Goal: Task Accomplishment & Management: Manage account settings

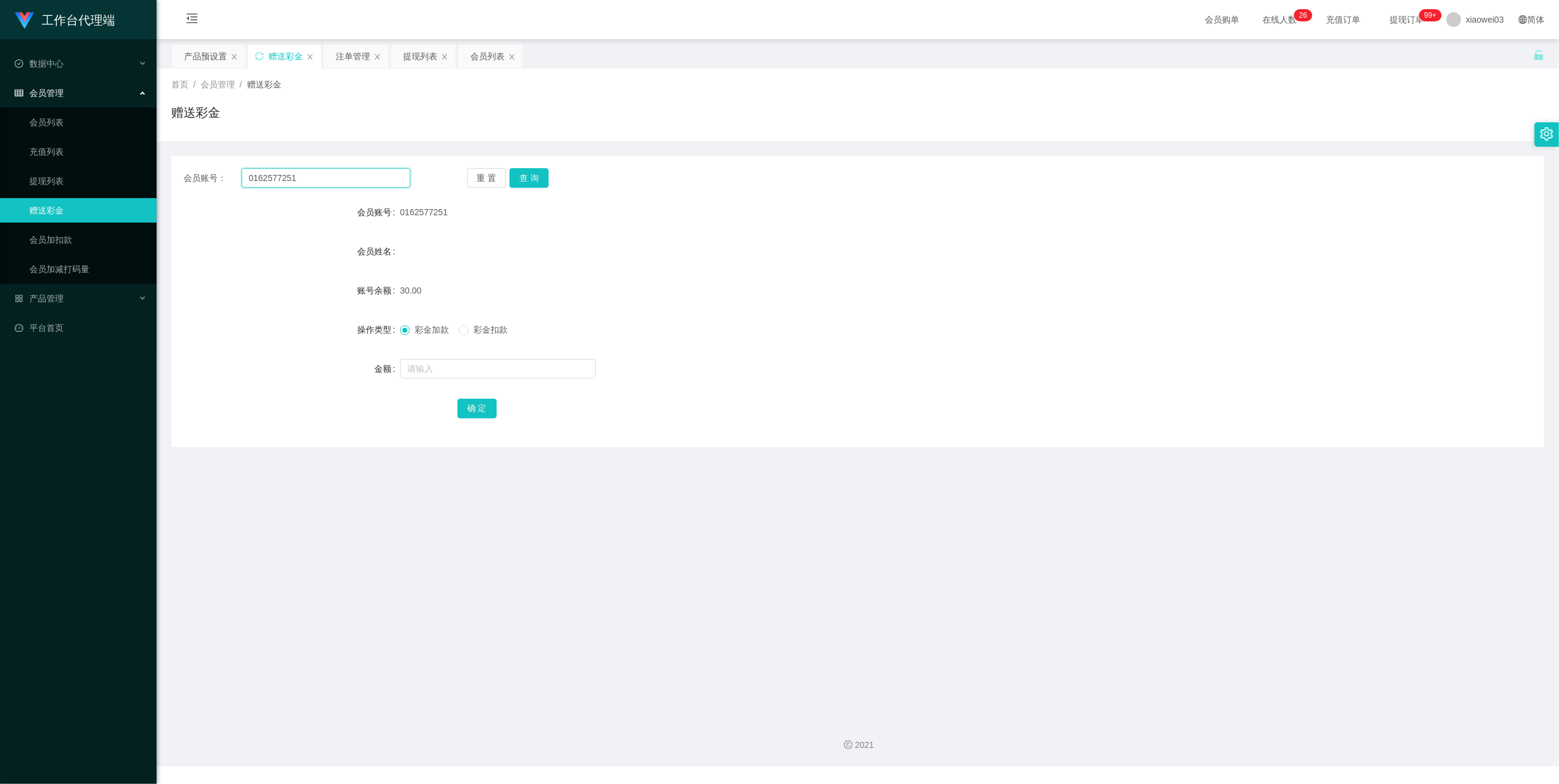
click at [372, 180] on input "0162577251" at bounding box center [326, 177] width 169 height 19
paste input "Mxx"
click at [533, 177] on button "查 询" at bounding box center [529, 177] width 39 height 19
click at [746, 315] on form "会员账号 Mxx 会员姓名 [PERSON_NAME] sing 账号余额 0.00 操作类型 彩金加款 彩金扣款 金额 确 定" at bounding box center [858, 310] width 1373 height 220
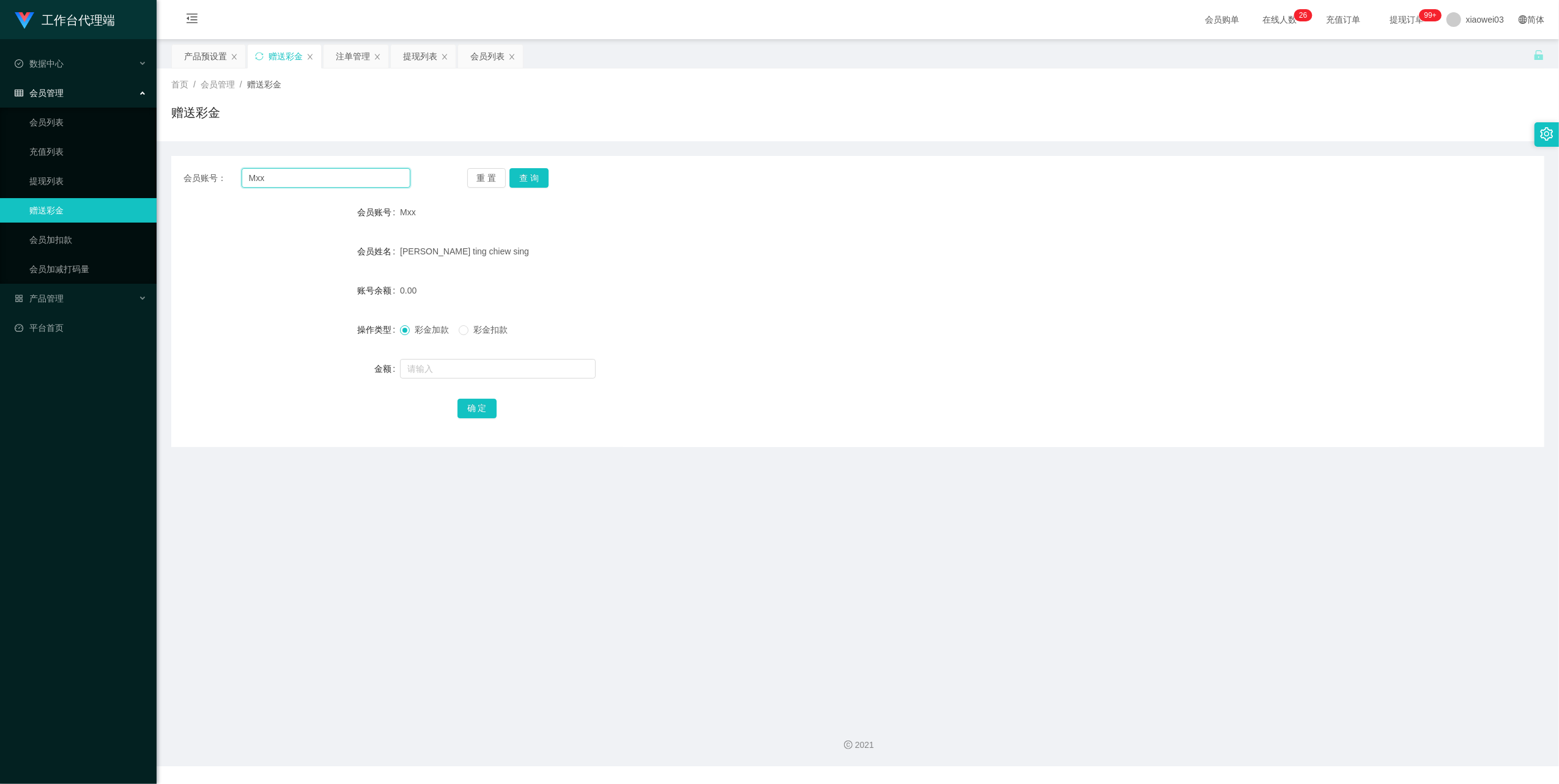
click at [350, 177] on input "Mxx" at bounding box center [326, 177] width 169 height 19
paste input "01153268585"
click at [543, 175] on button "查 询" at bounding box center [529, 177] width 39 height 19
drag, startPoint x: 777, startPoint y: 277, endPoint x: 896, endPoint y: 235, distance: 126.2
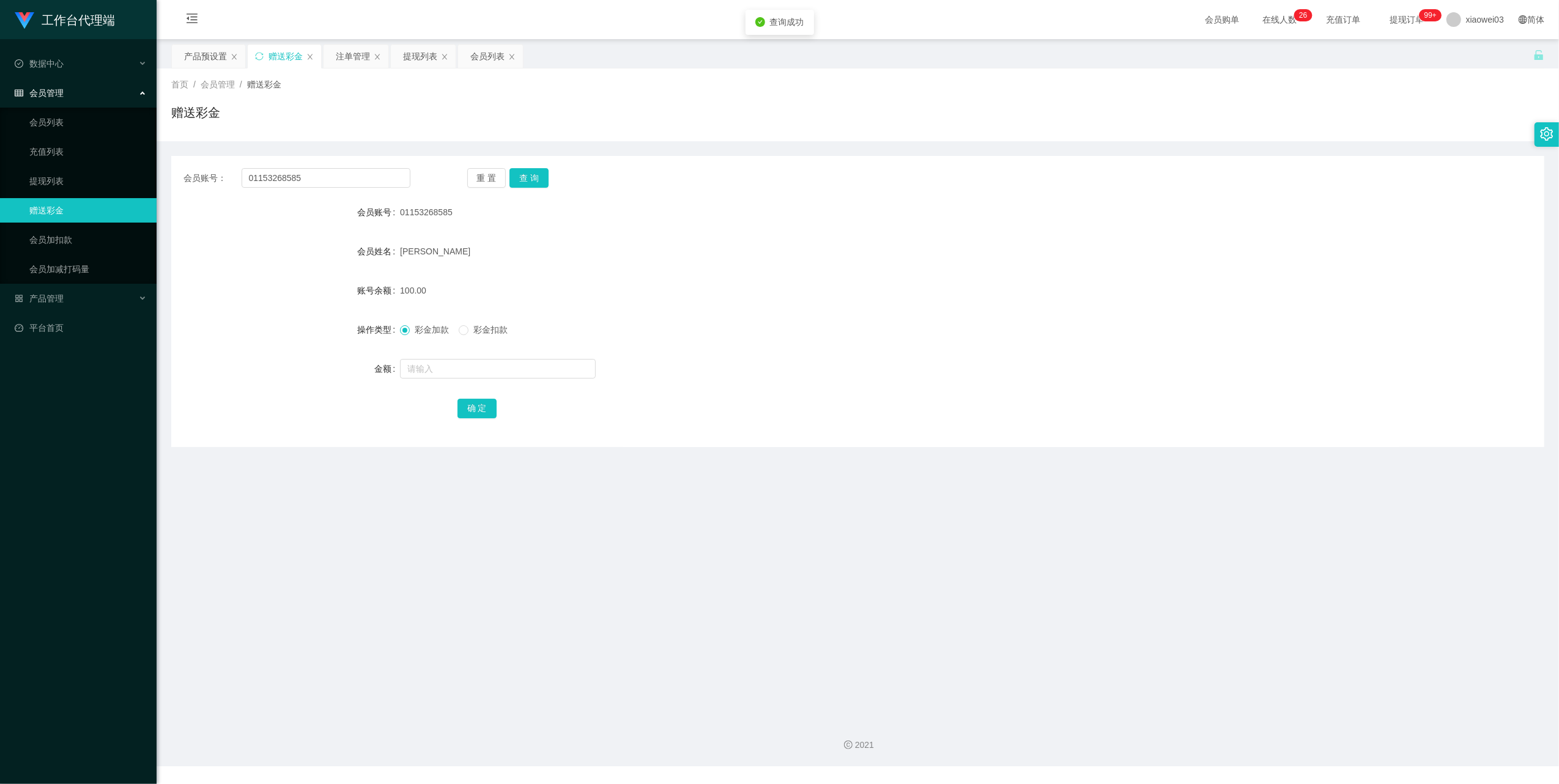
click at [777, 278] on form "会员账号 01153268585 会员姓名 [PERSON_NAME] 账号余额 100.00 操作类型 彩金加款 彩金扣款 金额 确 定" at bounding box center [858, 310] width 1373 height 220
click at [366, 169] on input "01153268585" at bounding box center [326, 177] width 169 height 19
paste input "Mxx"
type input "Mxx"
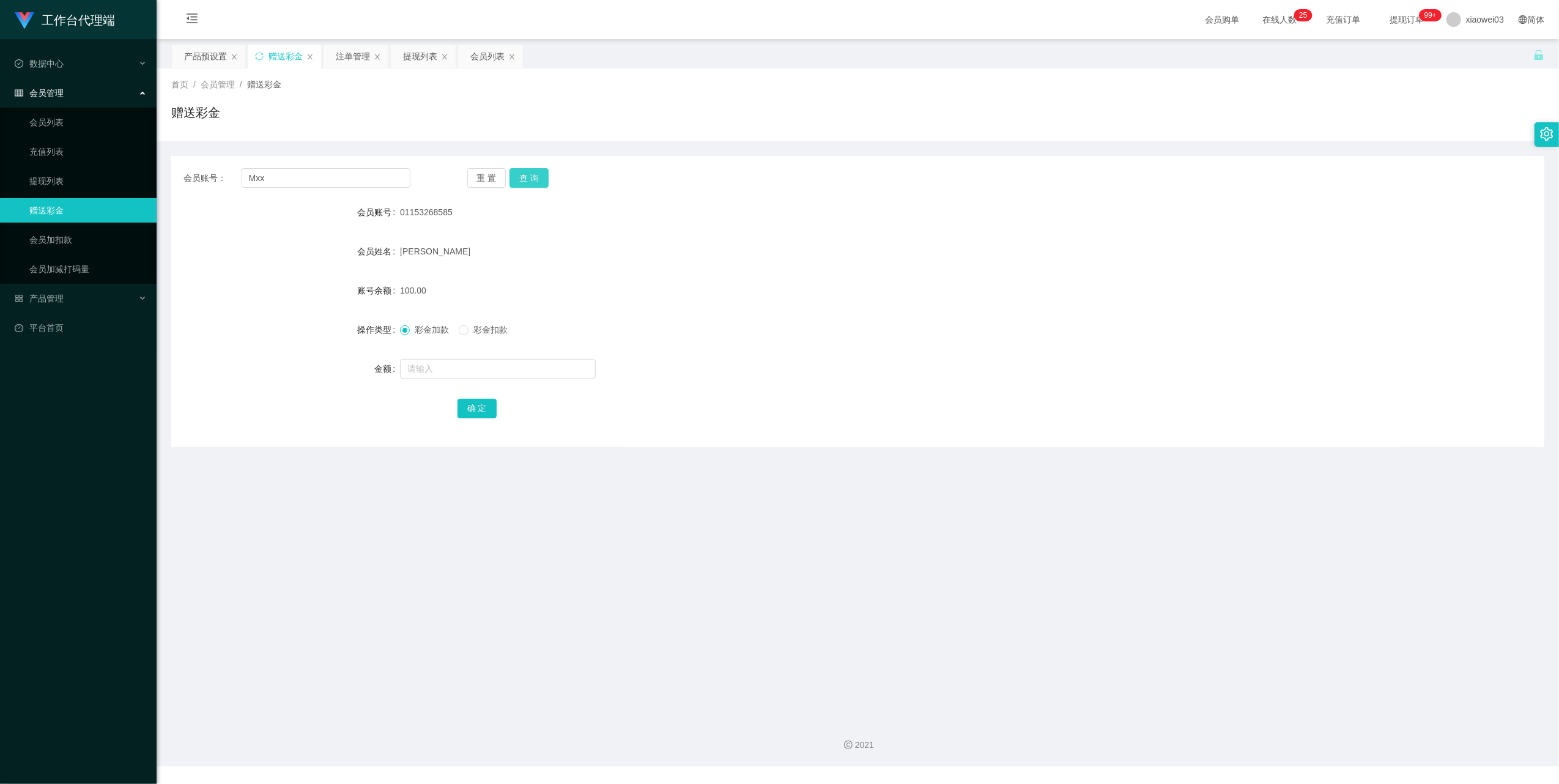
click at [516, 177] on button "查 询" at bounding box center [529, 177] width 39 height 19
drag, startPoint x: 842, startPoint y: 290, endPoint x: 923, endPoint y: 265, distance: 84.8
click at [845, 290] on div "200.00" at bounding box center [800, 290] width 801 height 24
click at [308, 170] on input "Mxx" at bounding box center [326, 177] width 169 height 19
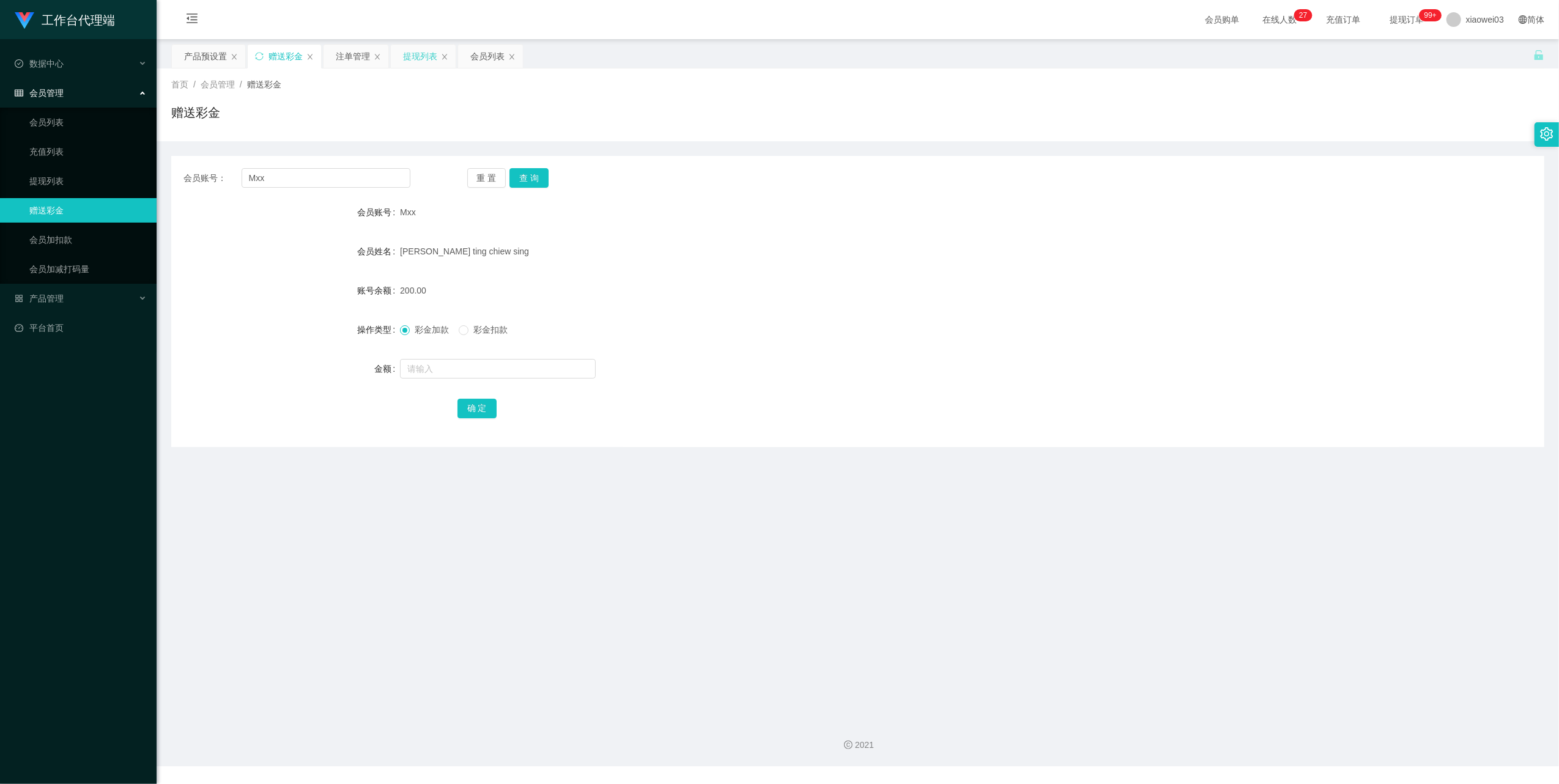
click at [432, 57] on div "提现列表" at bounding box center [420, 56] width 34 height 23
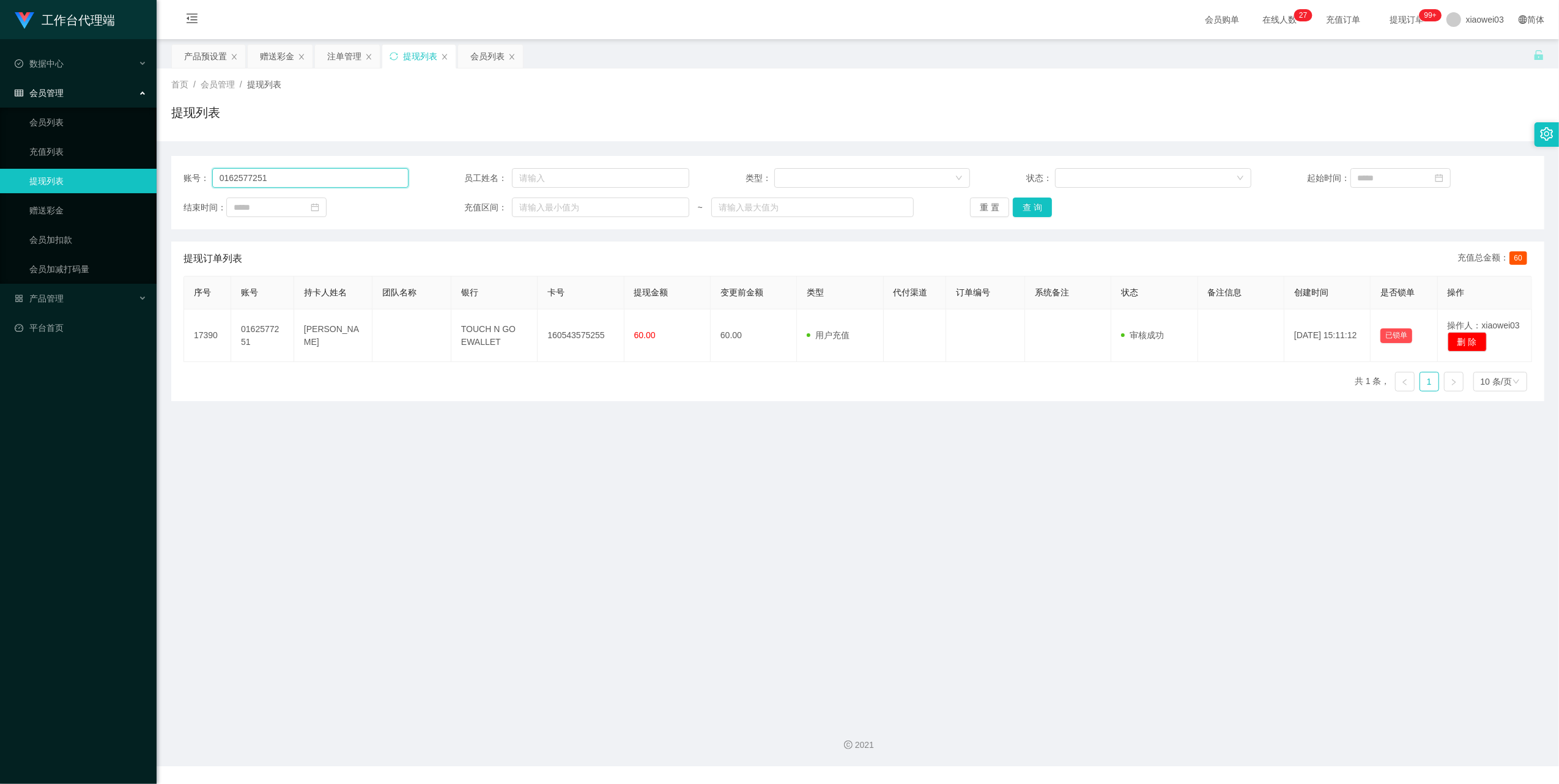
click at [323, 182] on input "0162577251" at bounding box center [310, 177] width 197 height 19
paste input "Andi1359"
click at [1041, 206] on button "查 询" at bounding box center [1032, 207] width 39 height 19
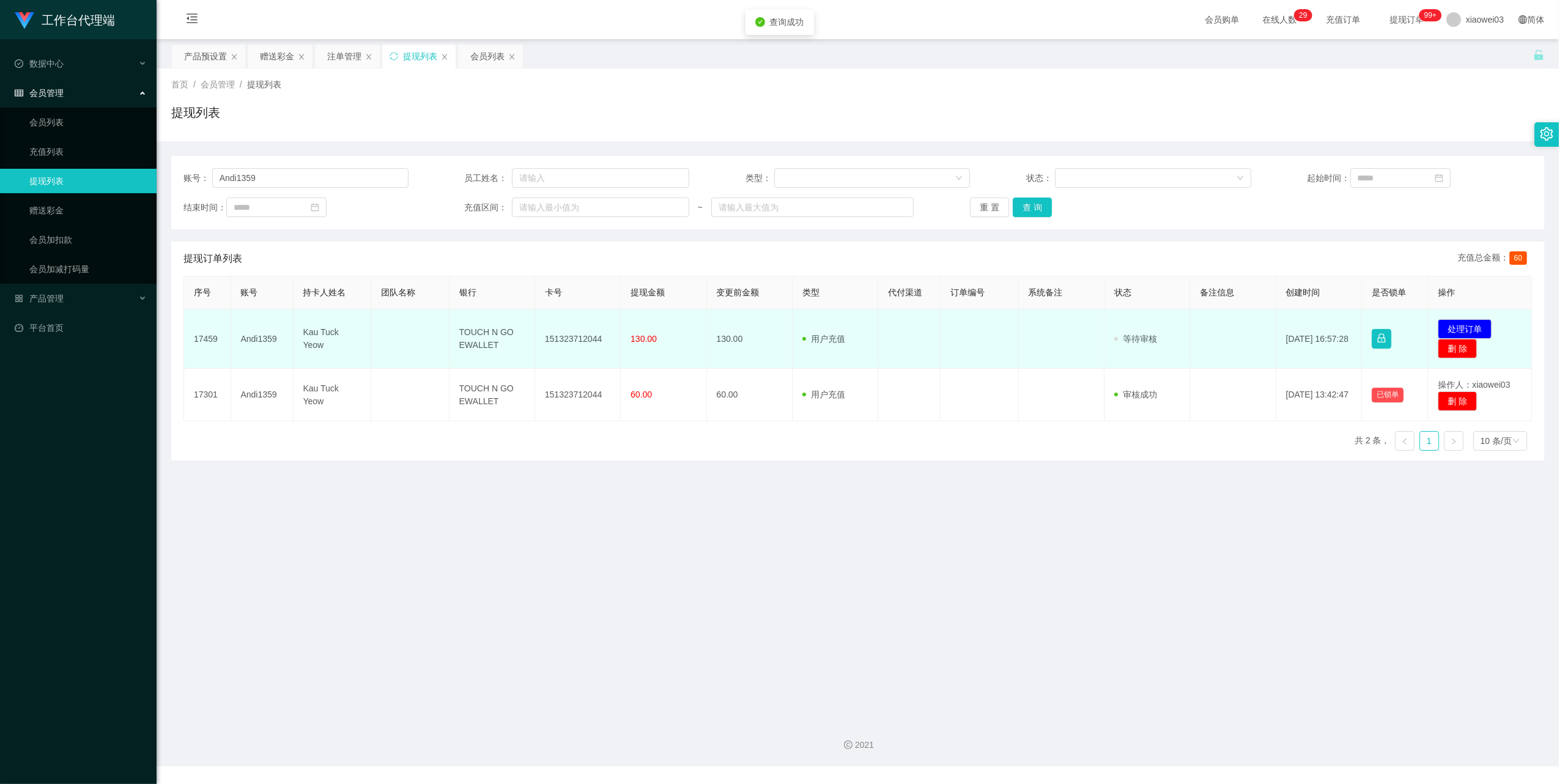
click at [576, 340] on td "151323712044" at bounding box center [577, 339] width 85 height 59
copy td "151323712044"
click at [1451, 321] on button "处理订单" at bounding box center [1464, 328] width 54 height 19
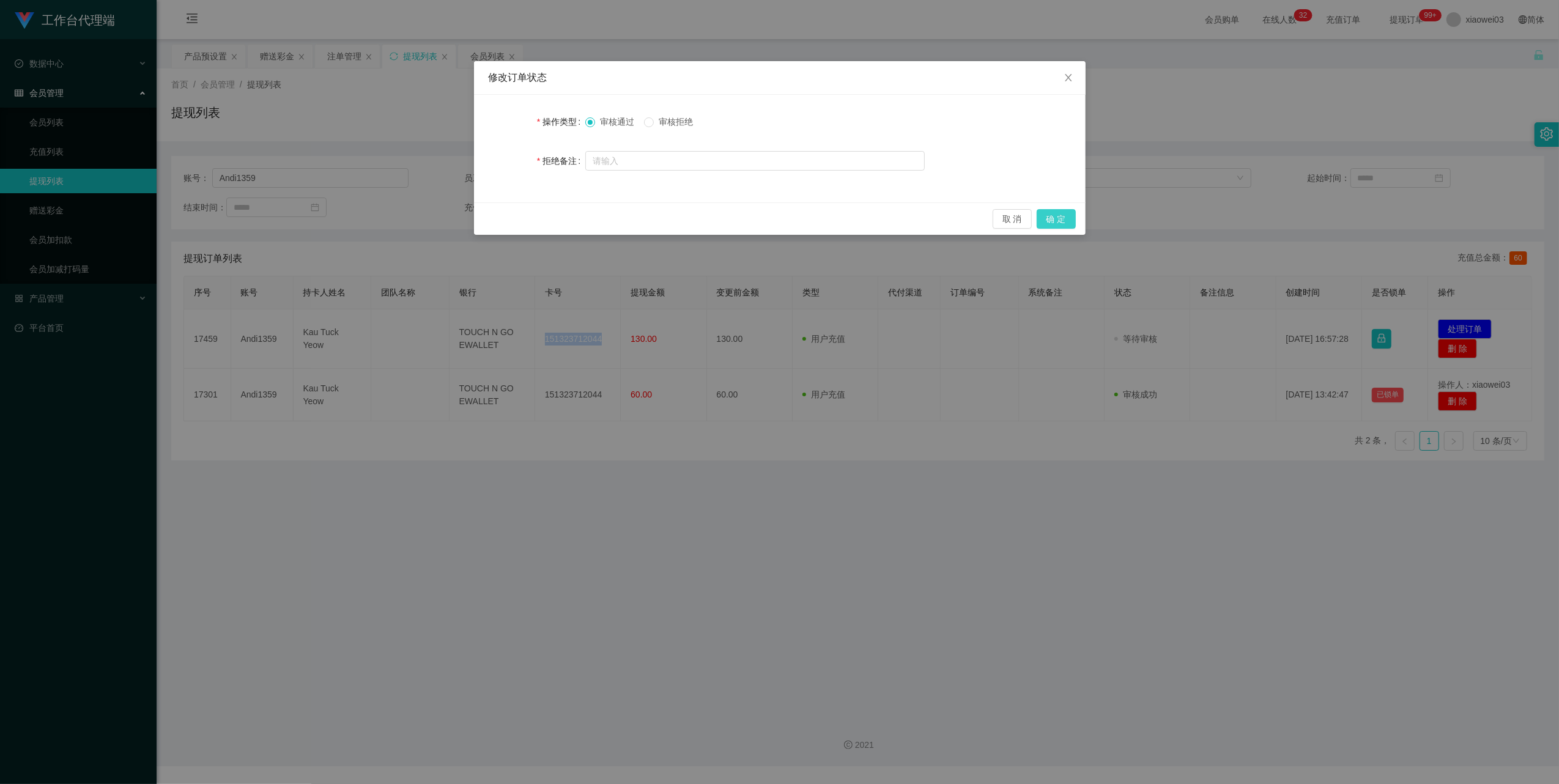
click at [1066, 216] on button "确 定" at bounding box center [1056, 218] width 39 height 19
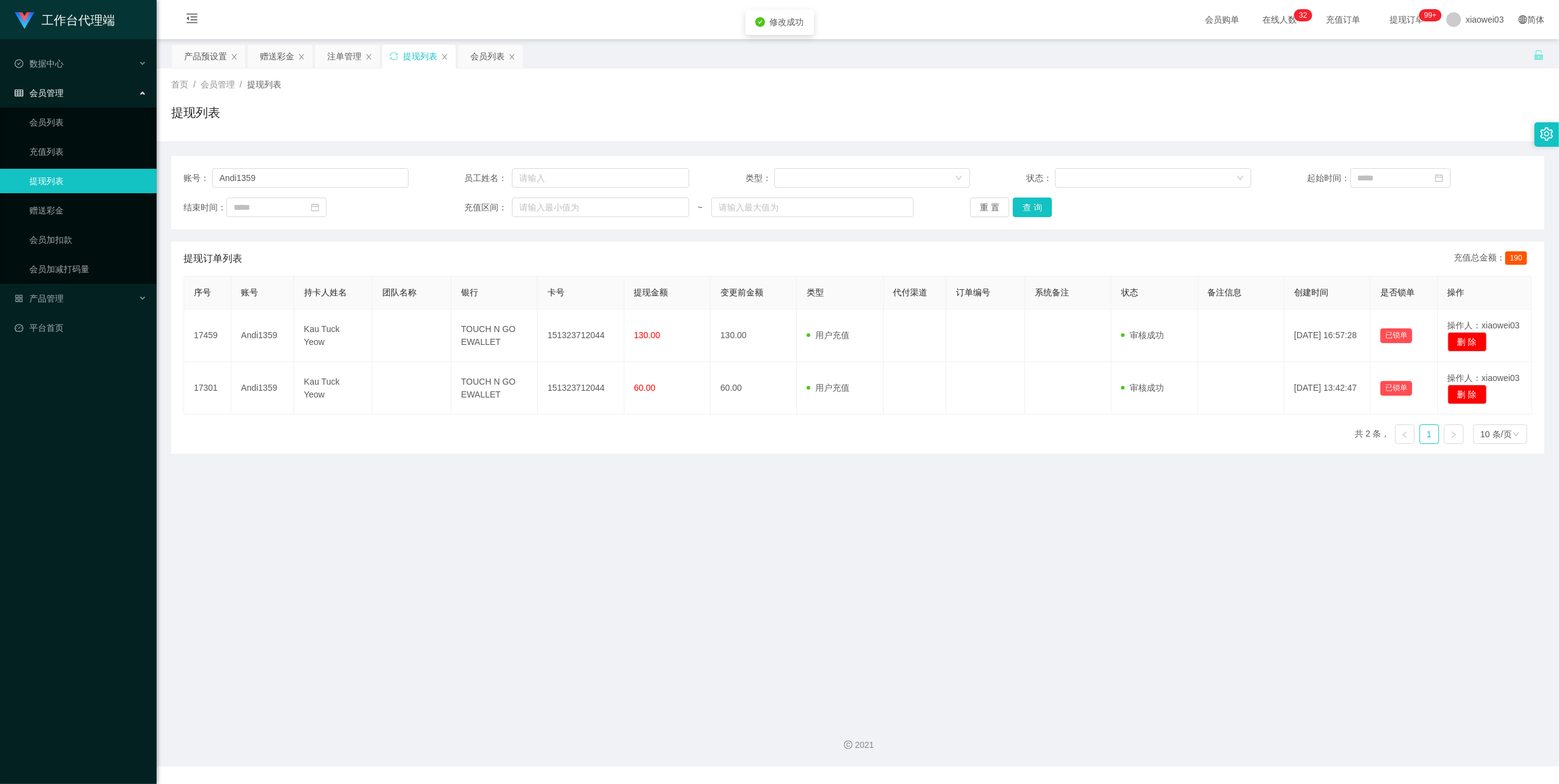
drag, startPoint x: 830, startPoint y: 710, endPoint x: 946, endPoint y: 602, distance: 158.5
click at [834, 707] on div "工作台代理端 数据中心 会员管理 会员列表 充值列表 提现列表 赠送彩金 会员加扣款 会员加减打码量 产品管理 开奖记录 注单管理 产品列表 即时注单 产品预…" at bounding box center [779, 392] width 1559 height 784
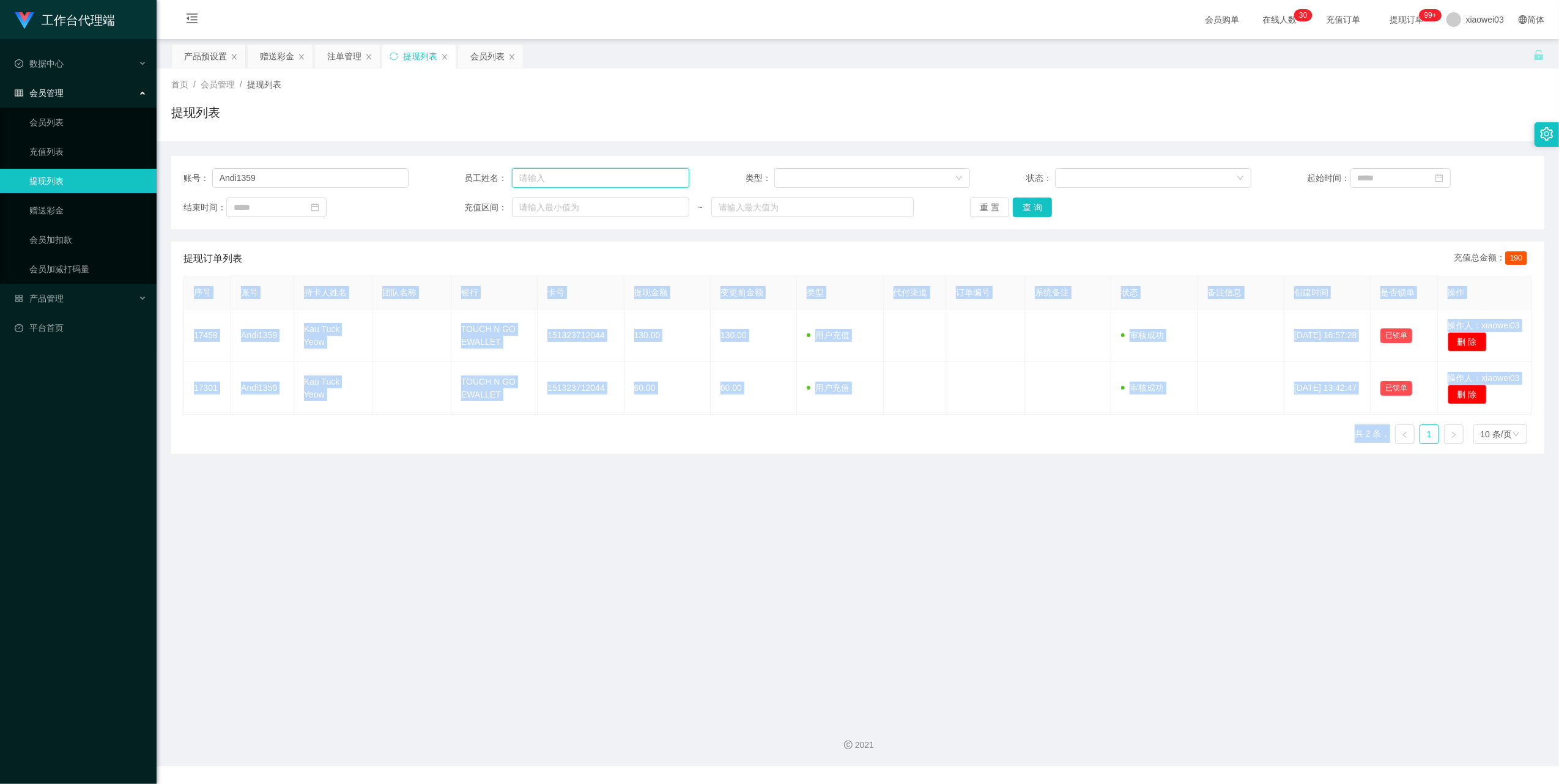
click at [587, 177] on input "text" at bounding box center [601, 177] width 177 height 19
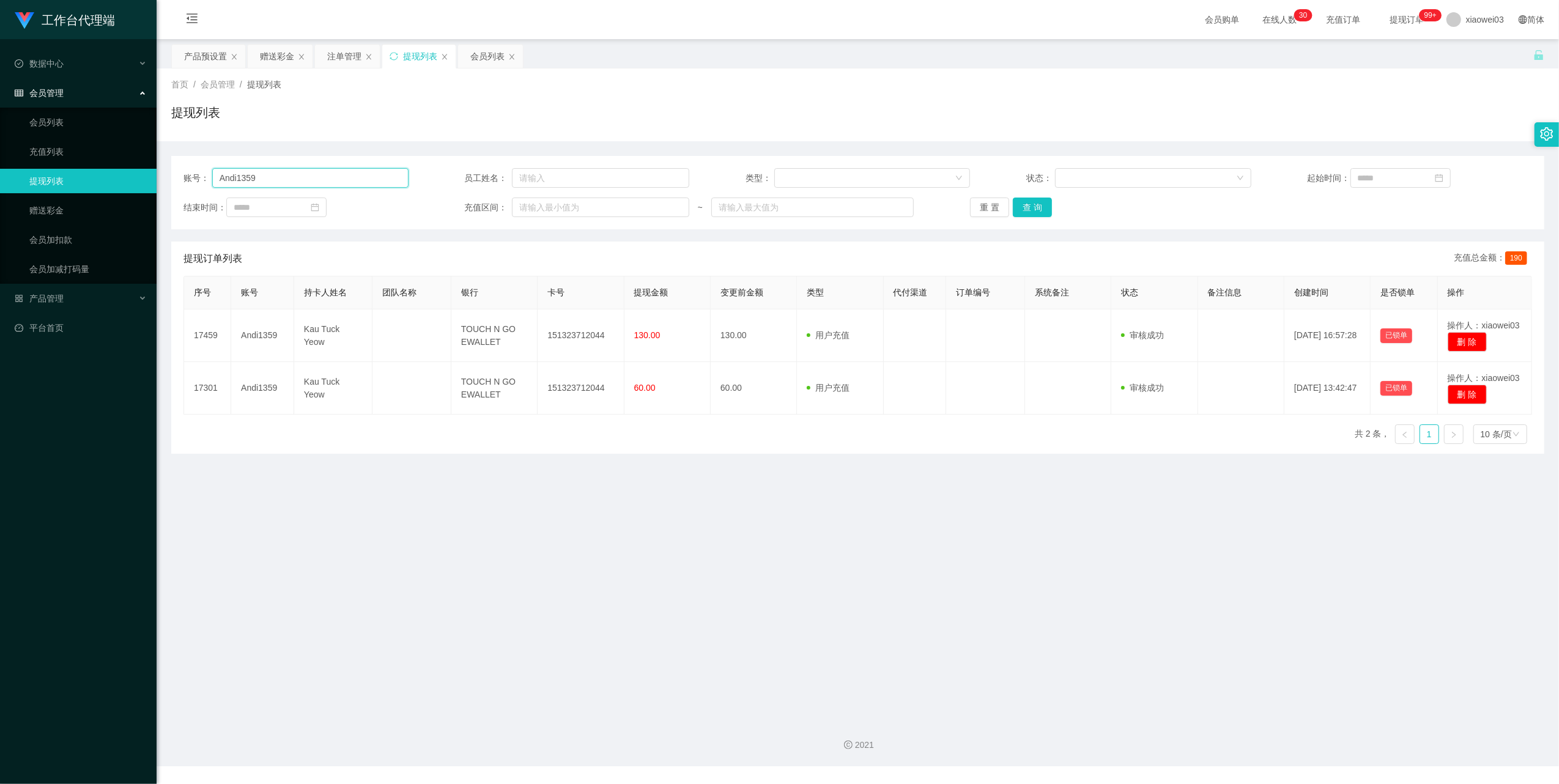
click at [356, 177] on input "Andi1359" at bounding box center [310, 177] width 197 height 19
paste input "renhuiqian"
click at [1034, 204] on button "查 询" at bounding box center [1032, 207] width 39 height 19
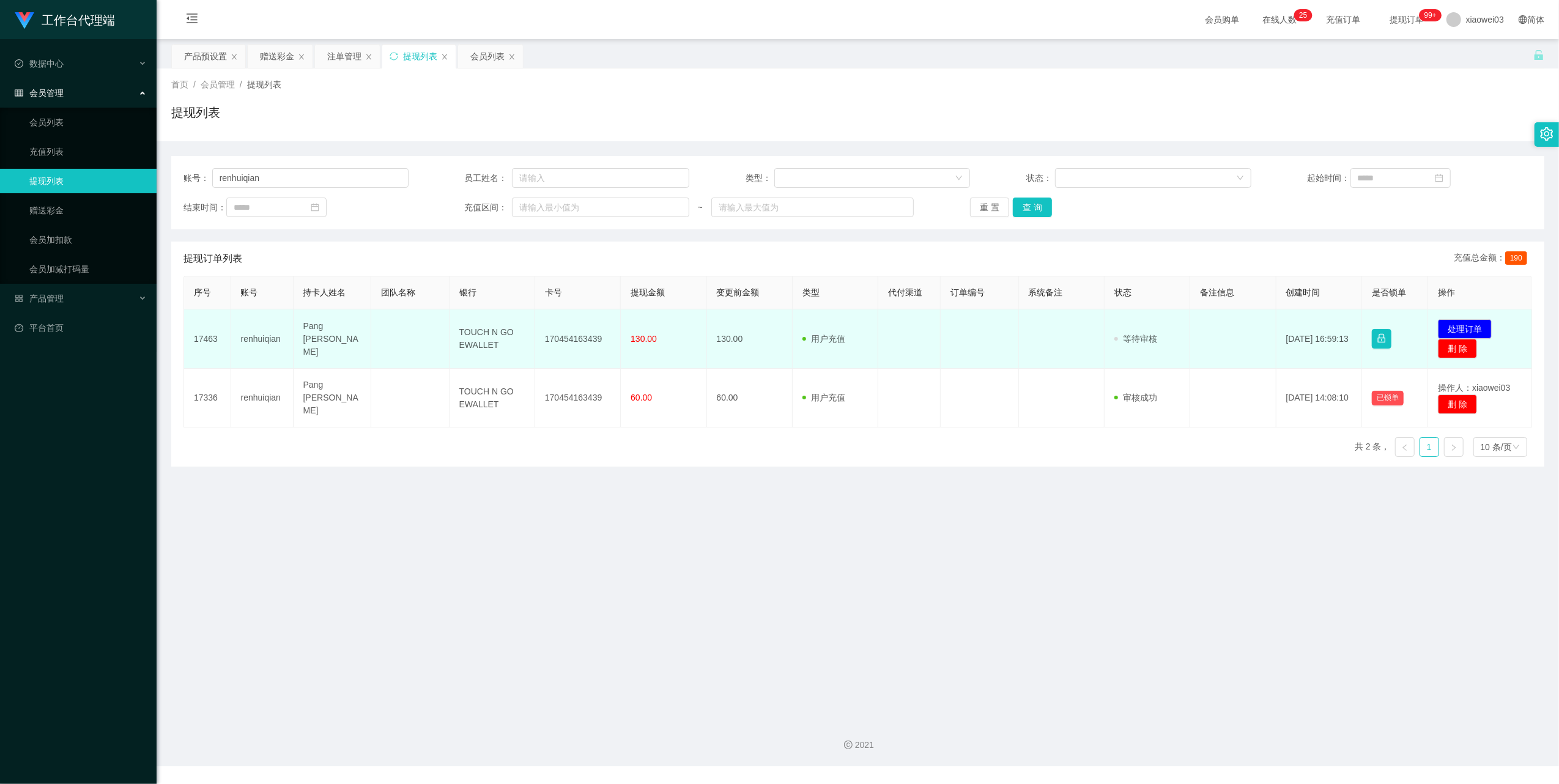
click at [582, 336] on td "170454163439" at bounding box center [577, 339] width 85 height 59
copy td "170454163439"
click at [1459, 331] on button "处理订单" at bounding box center [1464, 328] width 54 height 19
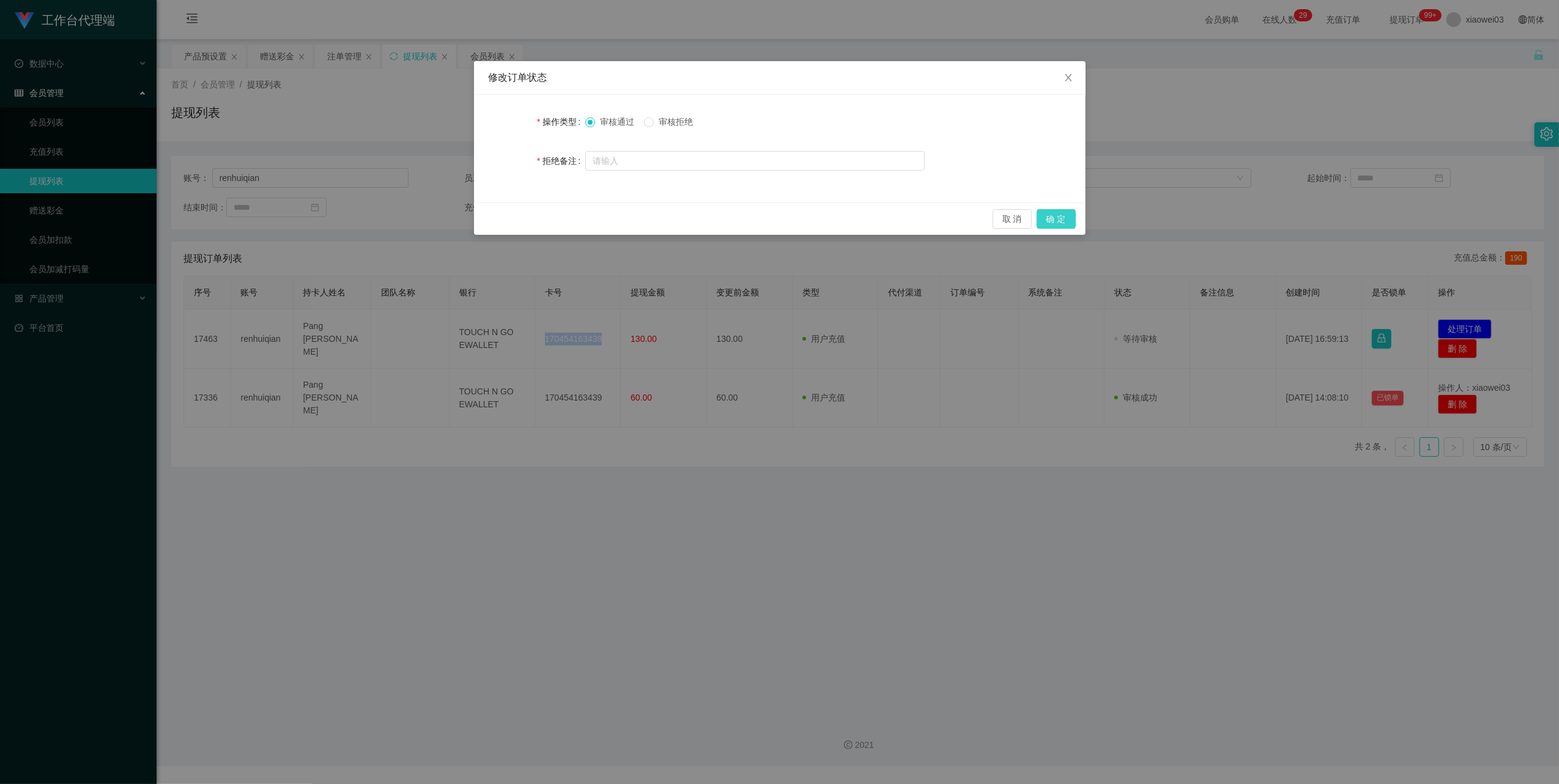
click at [1064, 223] on button "确 定" at bounding box center [1056, 218] width 39 height 19
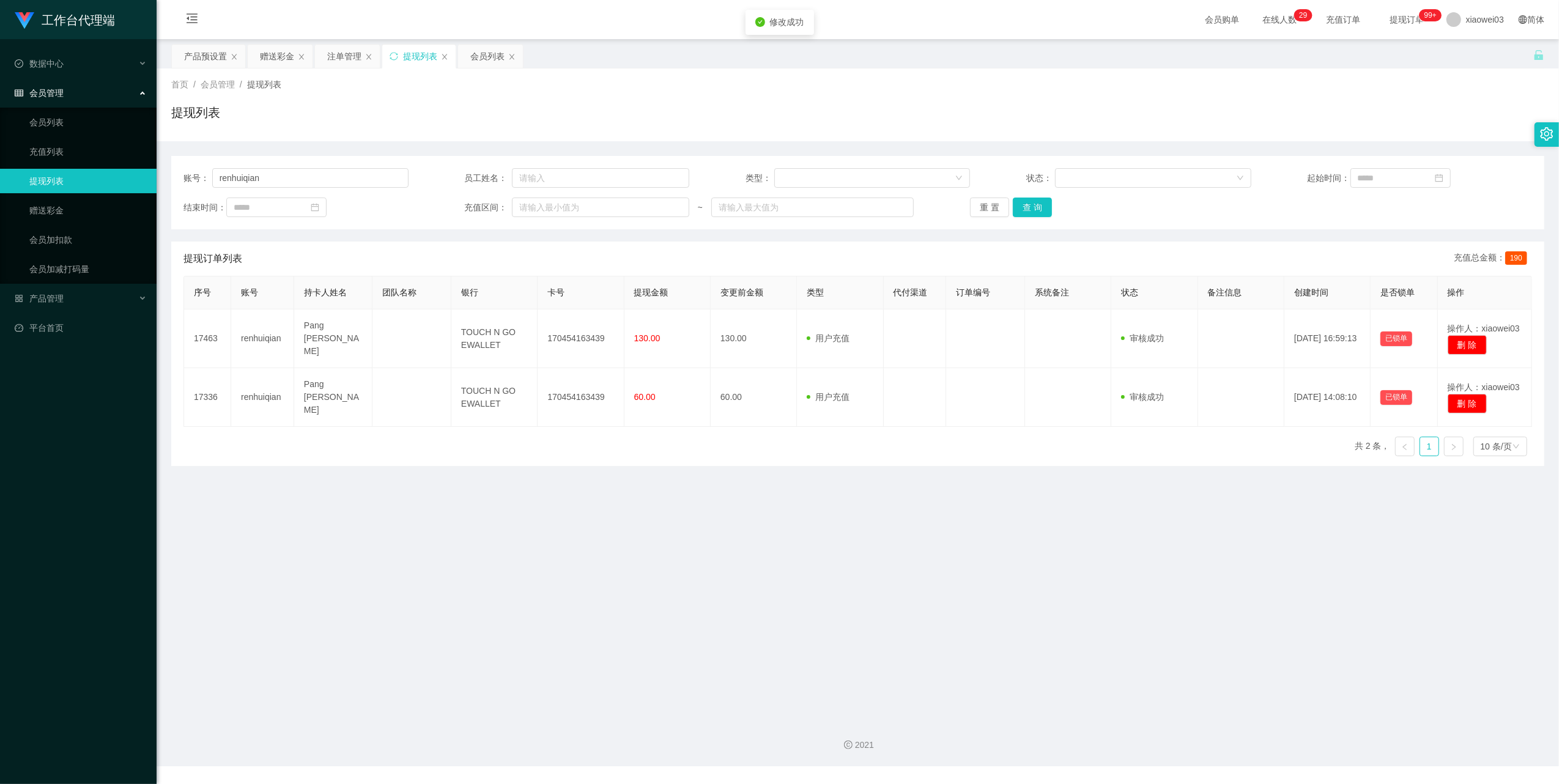
click at [857, 596] on div "修改订单状态 操作类型 审核通过 审核拒绝 拒绝备注 取 消 确 定" at bounding box center [779, 392] width 1559 height 784
click at [336, 169] on input "renhuiqian" at bounding box center [310, 177] width 197 height 19
paste input "01153268585"
click at [1038, 213] on button "查 询" at bounding box center [1032, 207] width 39 height 19
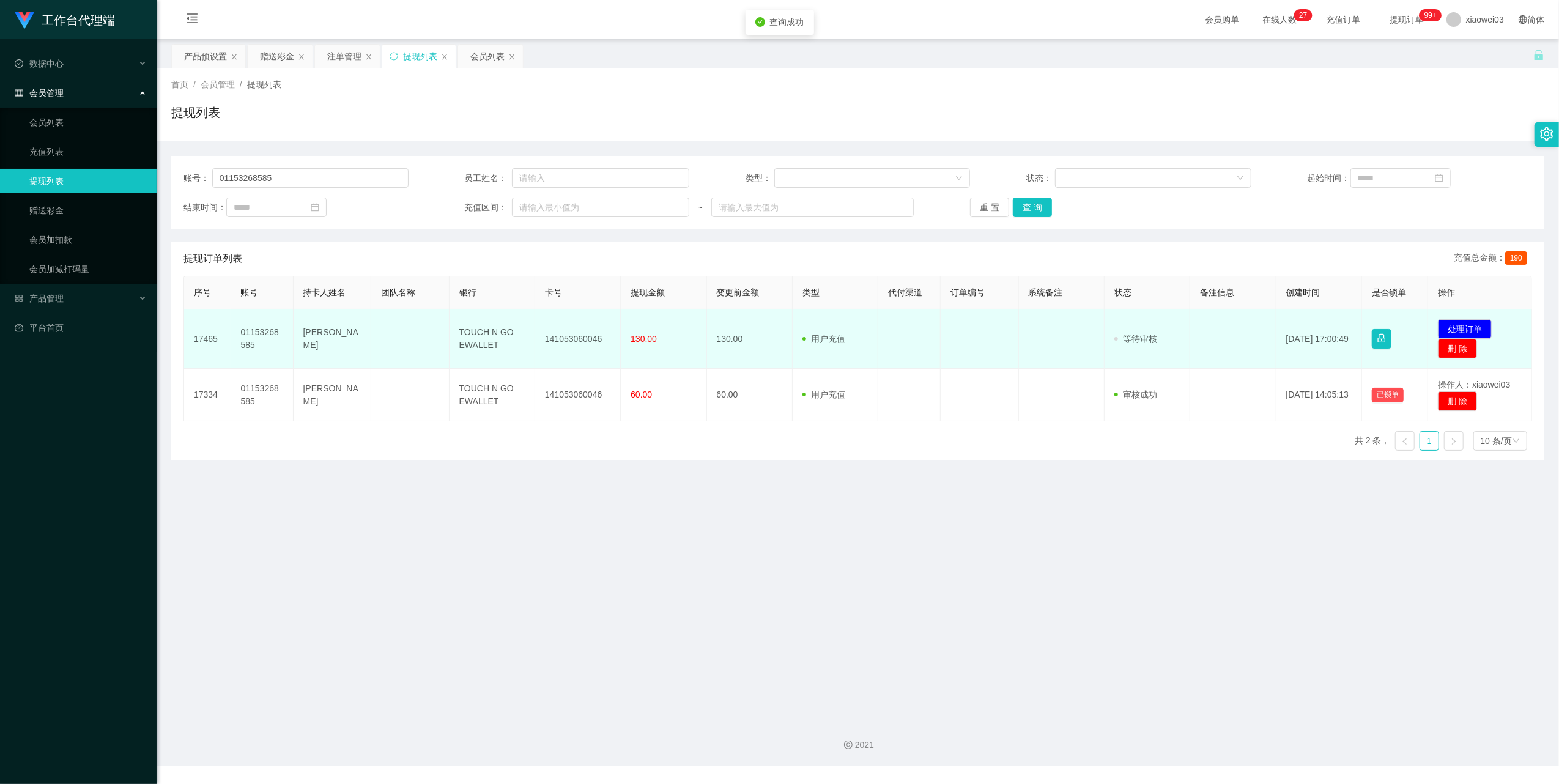
click at [578, 336] on td "141053060046" at bounding box center [577, 339] width 85 height 59
copy td "141053060046"
click at [576, 336] on td "141053060046" at bounding box center [577, 339] width 85 height 59
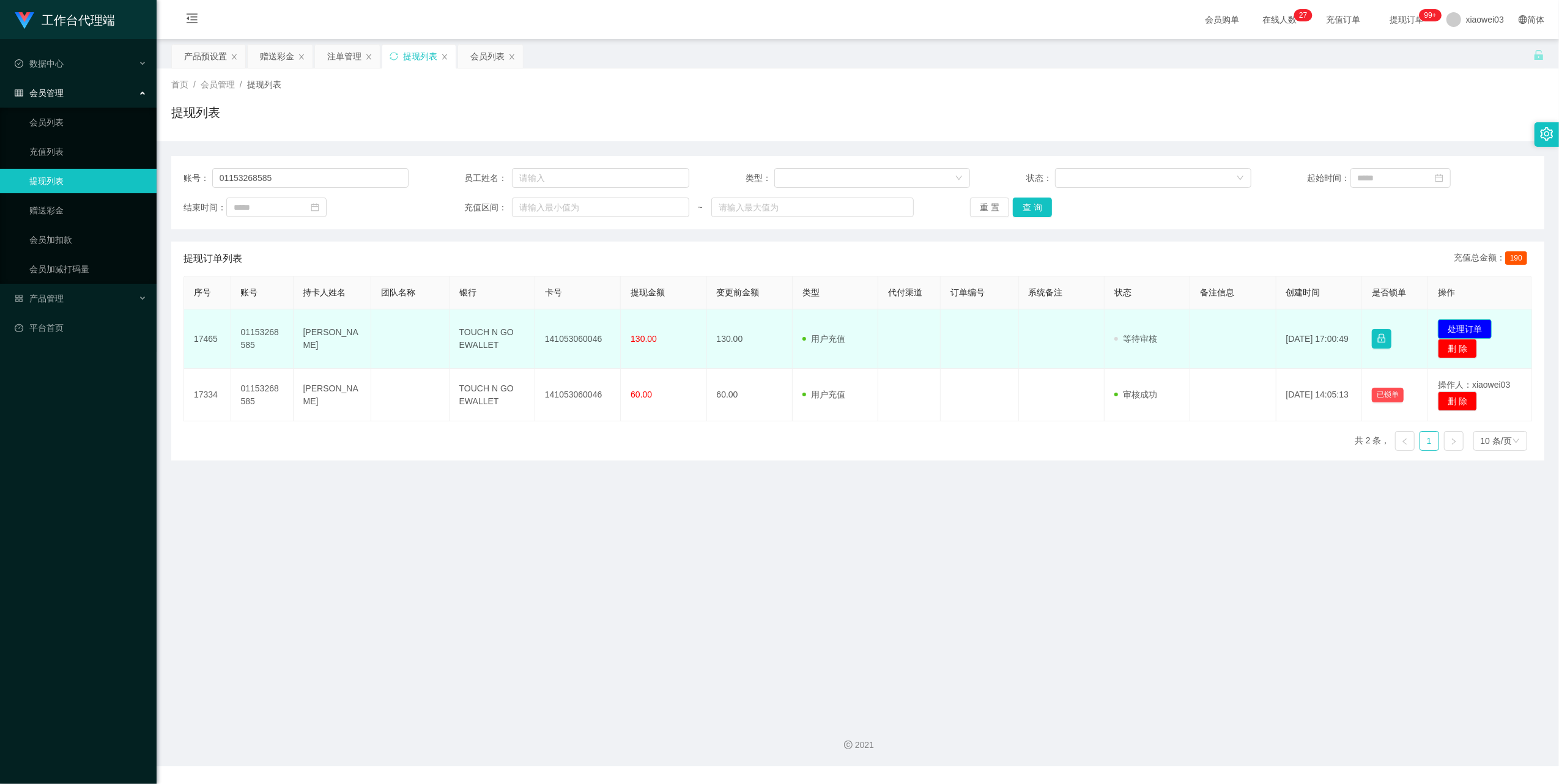
click at [1454, 317] on td "发起代付 处理订单 删 除" at bounding box center [1480, 339] width 104 height 59
click at [1456, 321] on button "处理订单" at bounding box center [1464, 328] width 54 height 19
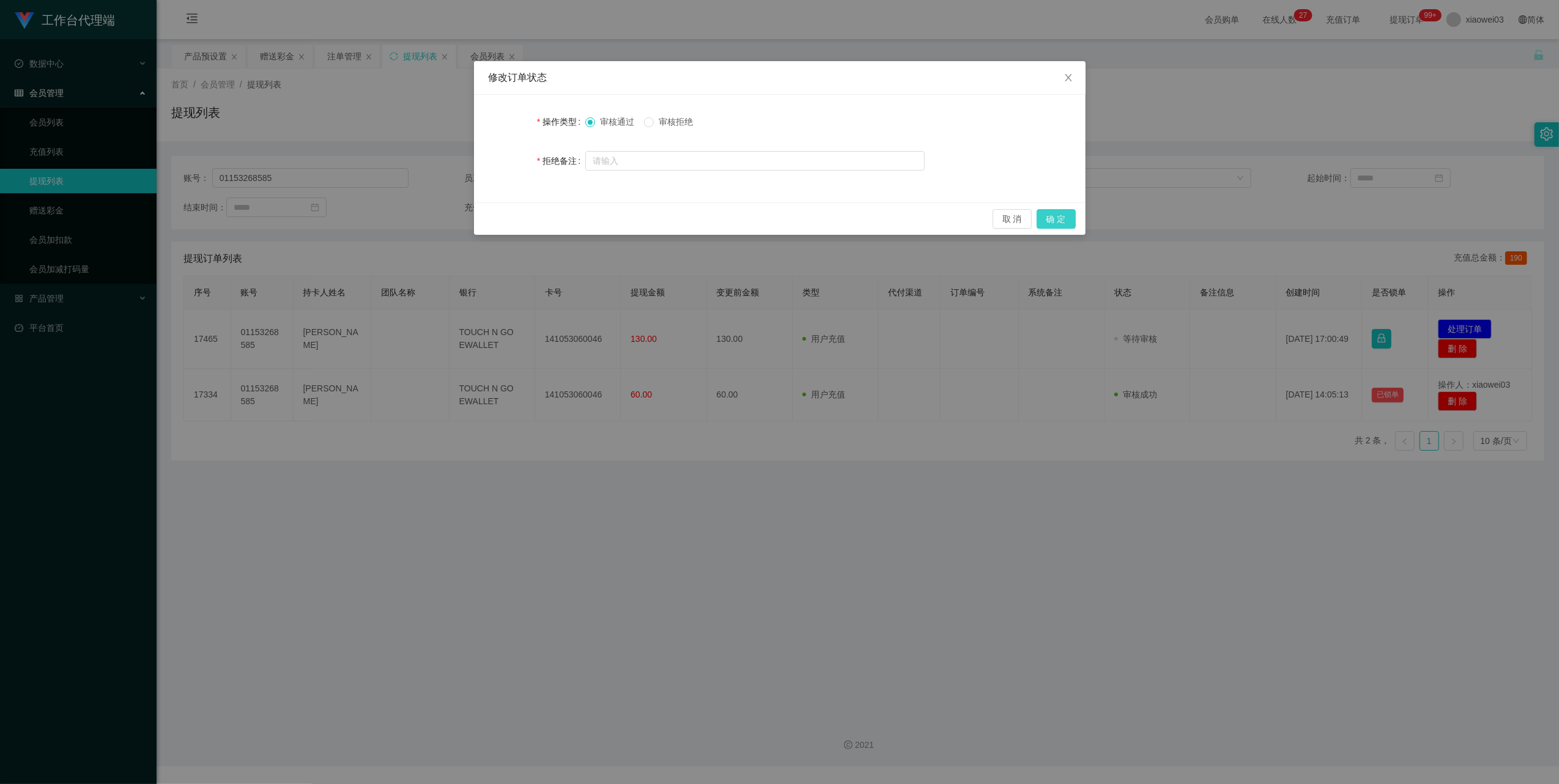
drag, startPoint x: 1066, startPoint y: 217, endPoint x: 1009, endPoint y: 301, distance: 101.5
click at [1066, 217] on button "确 定" at bounding box center [1056, 218] width 39 height 19
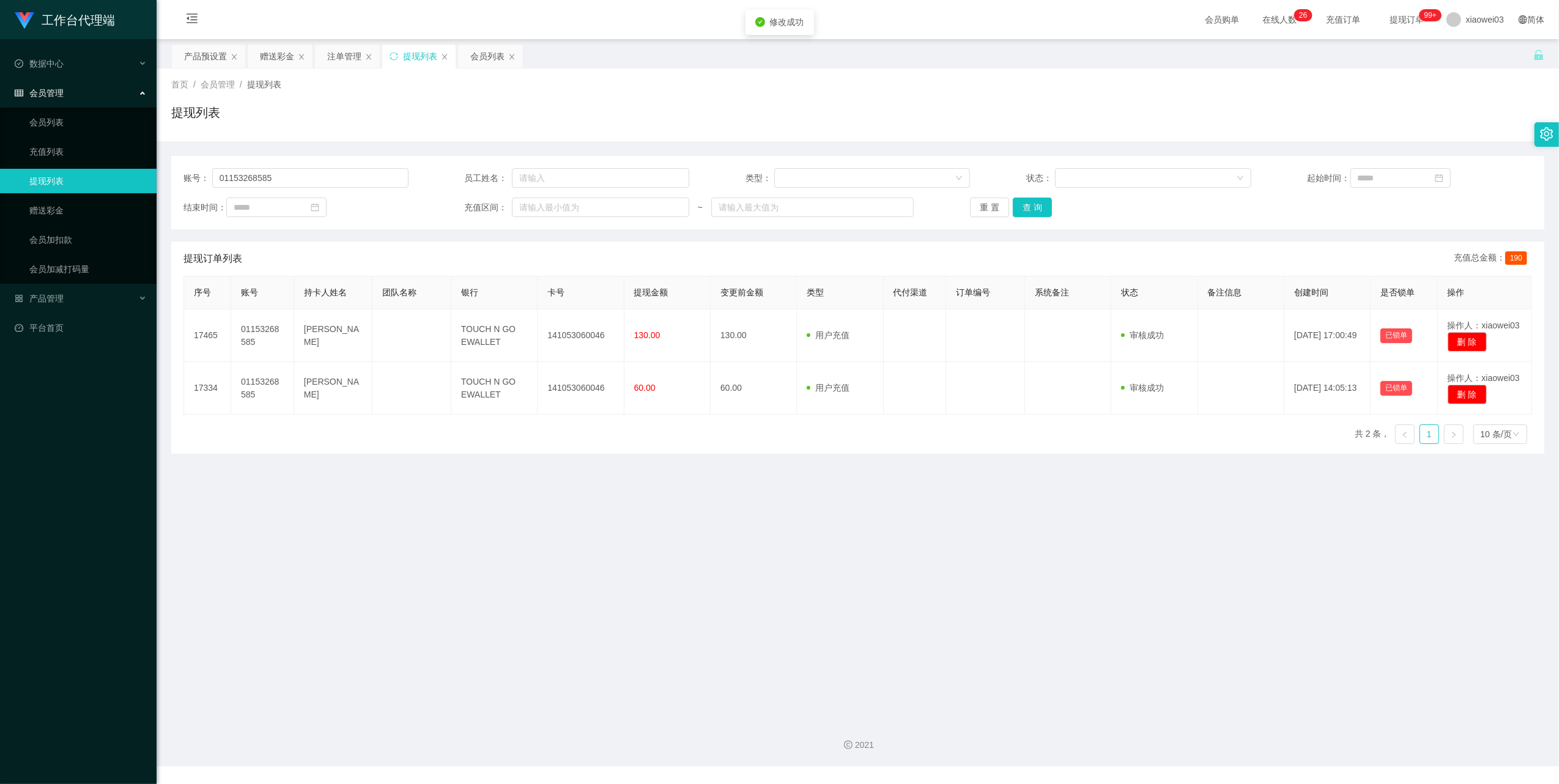
drag, startPoint x: 800, startPoint y: 721, endPoint x: 1214, endPoint y: 225, distance: 646.1
click at [800, 721] on div "工作台代理端 数据中心 会员管理 会员列表 充值列表 提现列表 赠送彩金 会员加扣款 会员加减打码量 产品管理 开奖记录 注单管理 产品列表 即时注单 产品预…" at bounding box center [779, 392] width 1559 height 784
click at [326, 181] on input "01153268585" at bounding box center [310, 177] width 197 height 19
paste input "Mxx"
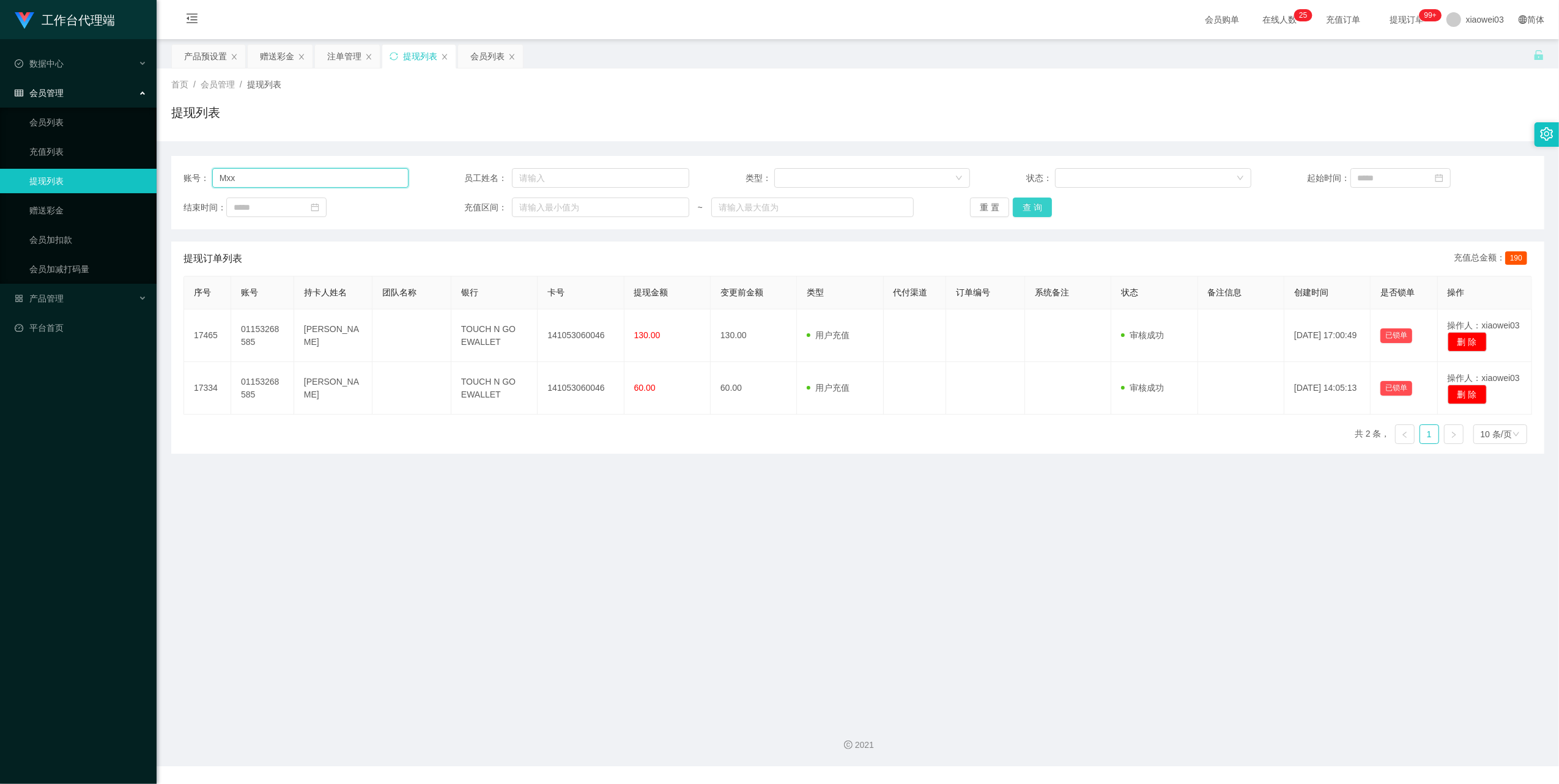
type input "Mxx"
drag, startPoint x: 1033, startPoint y: 202, endPoint x: 1021, endPoint y: 208, distance: 13.4
click at [1033, 202] on button "查 询" at bounding box center [1032, 207] width 39 height 19
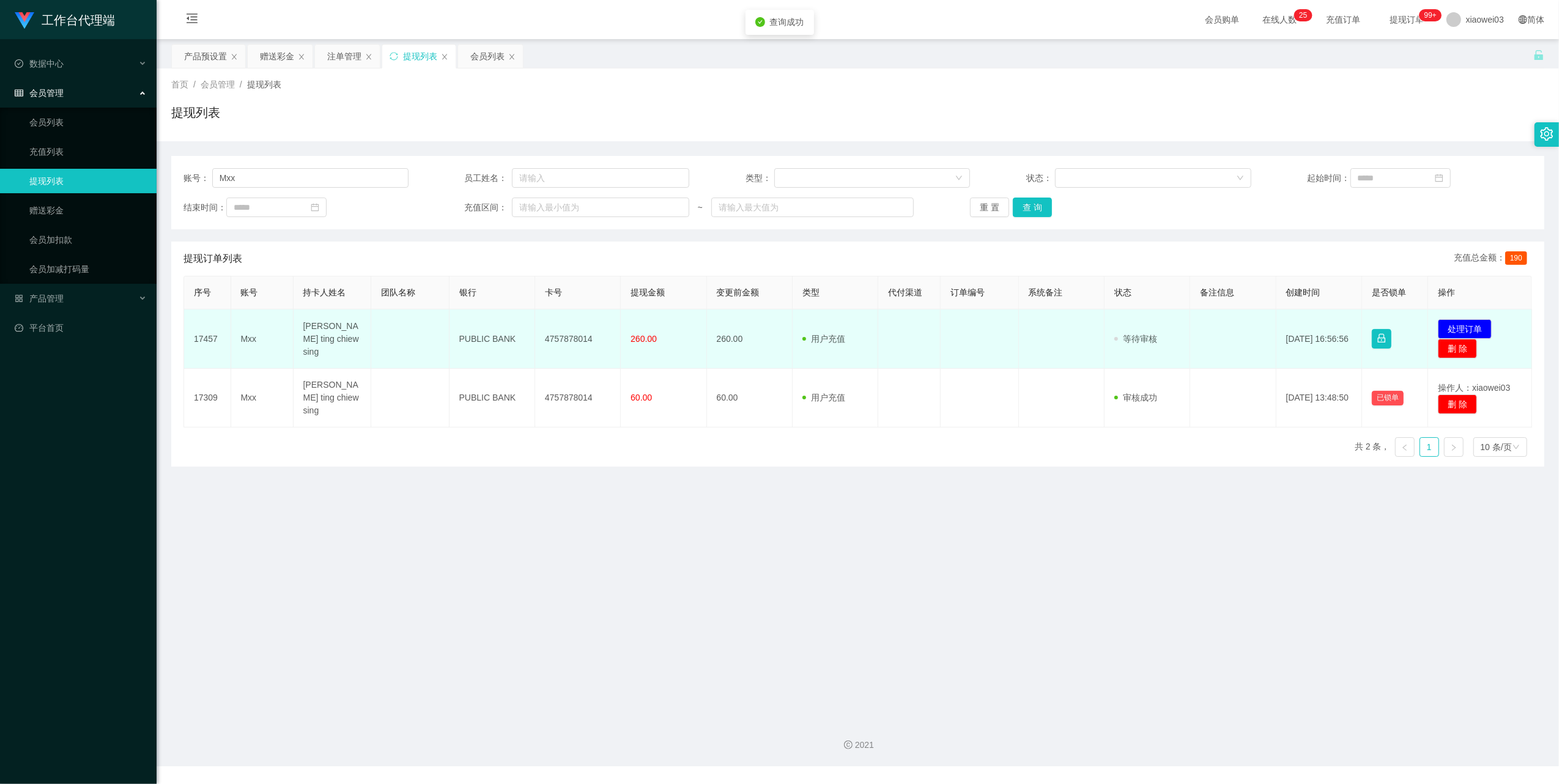
click at [582, 341] on td "4757878014" at bounding box center [577, 339] width 85 height 59
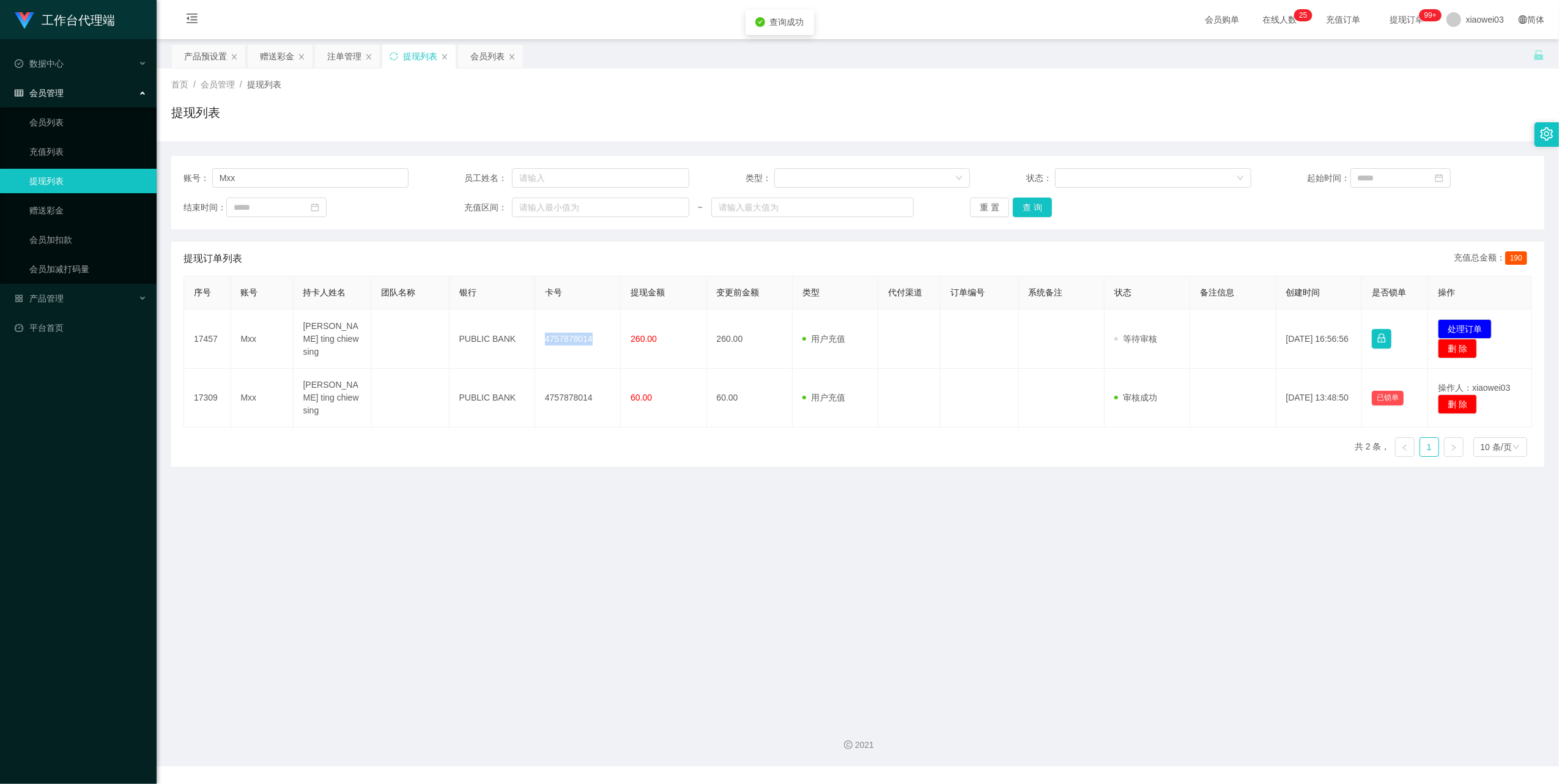
copy td "4757878014"
click at [919, 551] on main "关闭左侧 关闭右侧 关闭其它 刷新页面 产品预设置 赠送彩金 注单管理 提现列表 会员列表 首页 / 会员管理 / 提现列表 / 提现列表 账号： Mxx 员…" at bounding box center [858, 374] width 1403 height 670
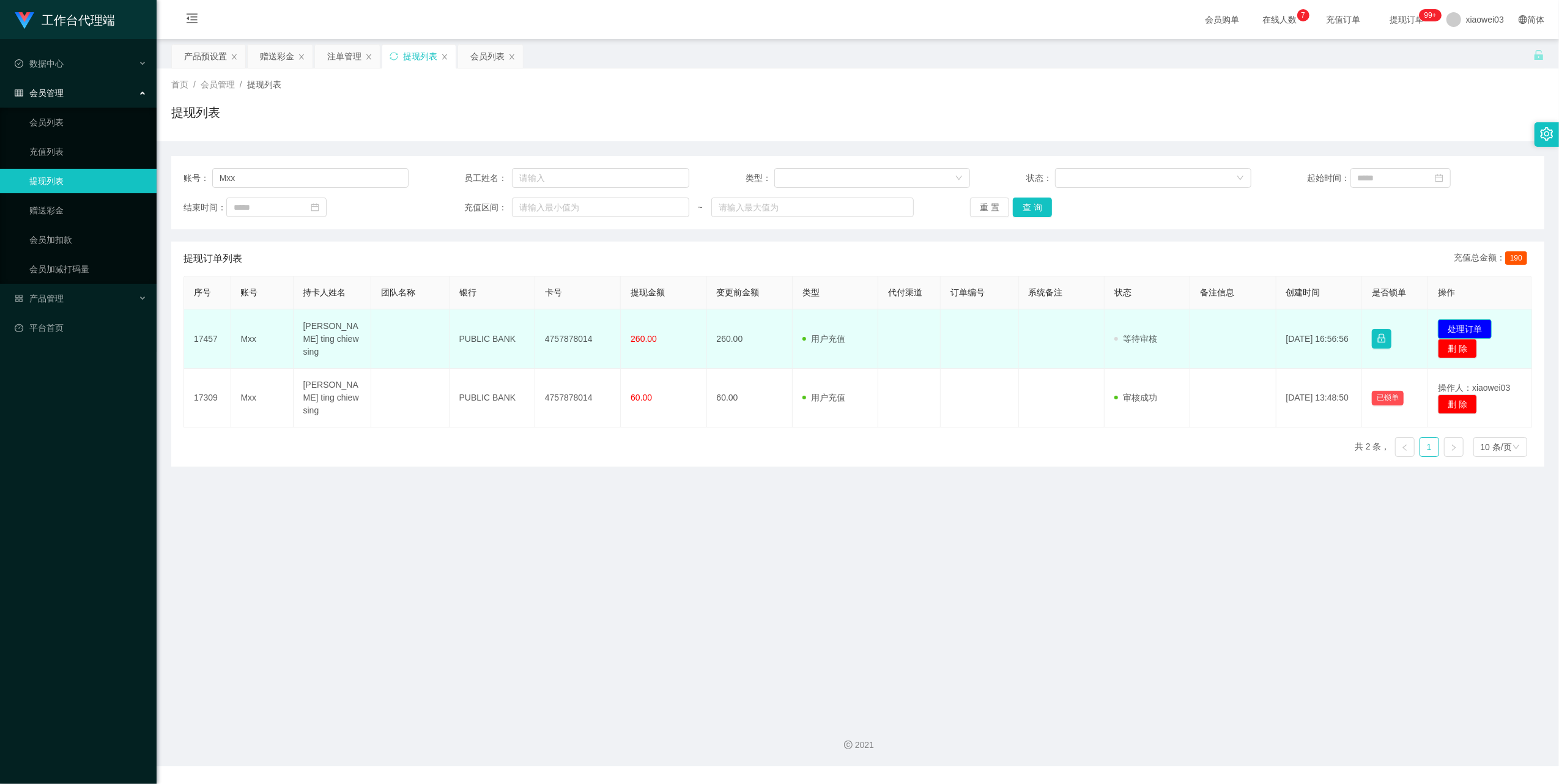
click at [1481, 323] on button "处理订单" at bounding box center [1464, 328] width 54 height 19
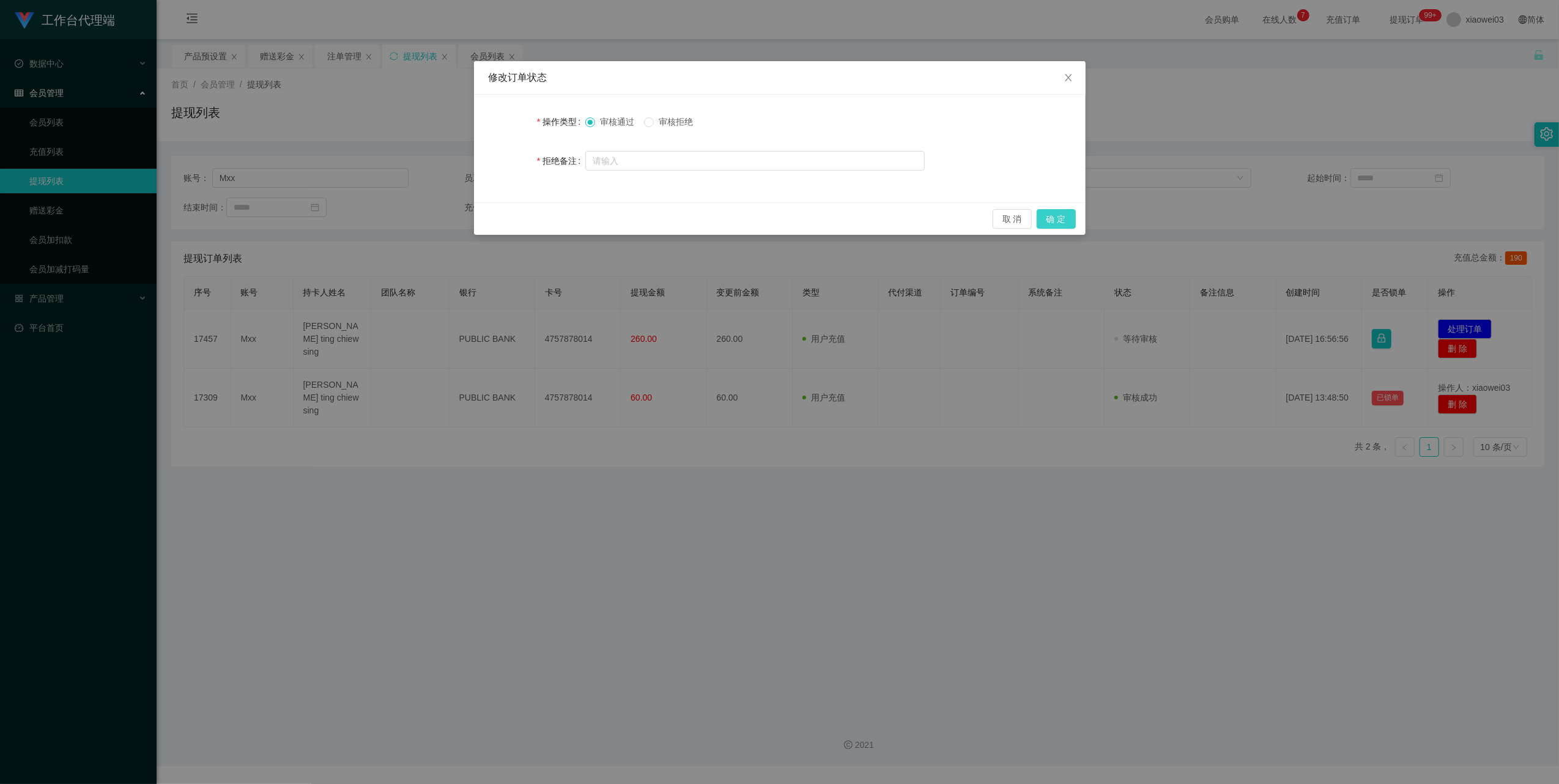
click at [1053, 212] on button "确 定" at bounding box center [1056, 218] width 39 height 19
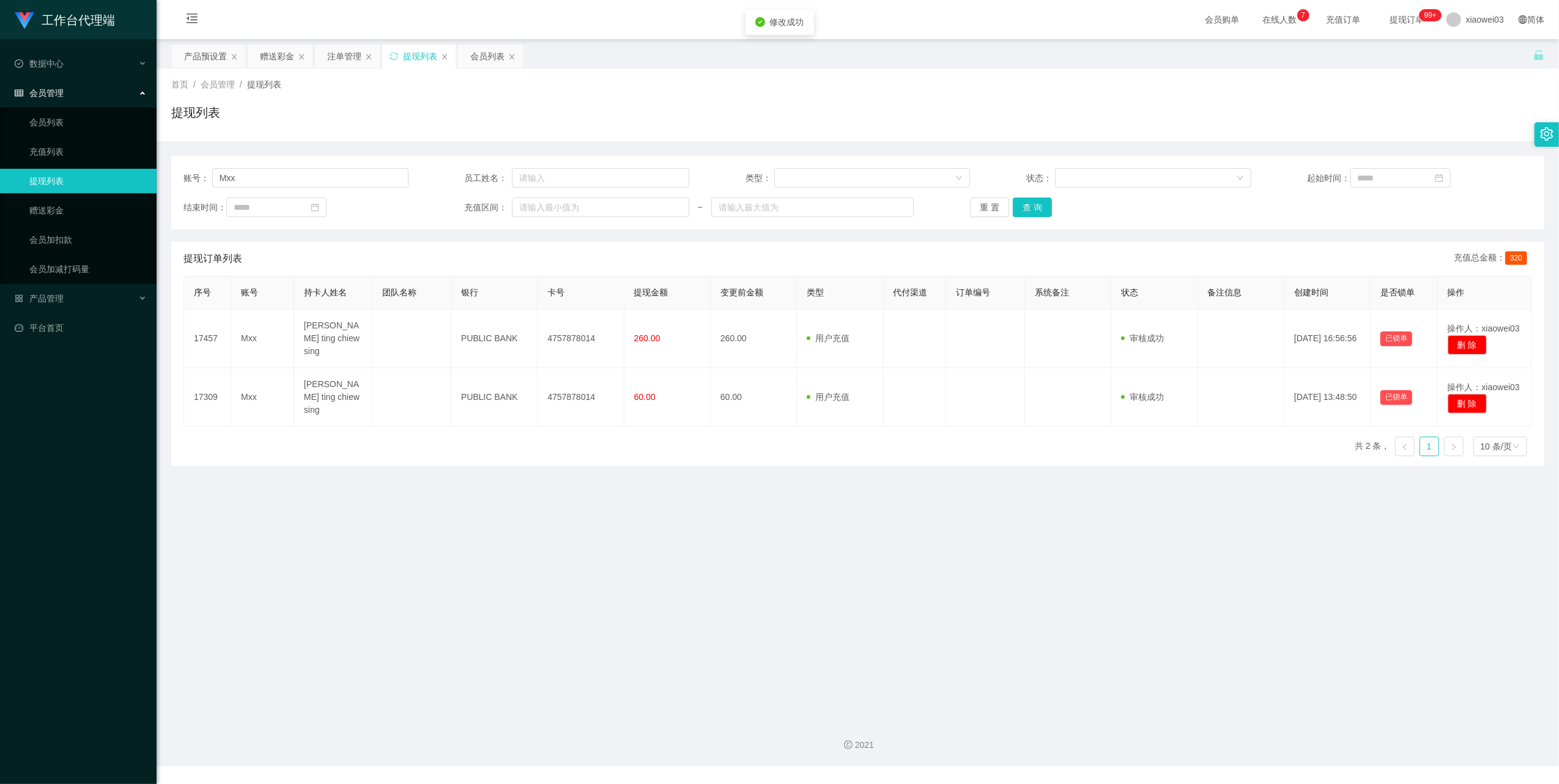
click at [896, 641] on main "关闭左侧 关闭右侧 关闭其它 刷新页面 产品预设置 赠送彩金 注单管理 提现列表 会员列表 首页 / 会员管理 / 提现列表 / 提现列表 账号： Mxx 员…" at bounding box center [858, 374] width 1403 height 670
click at [398, 59] on icon "图标: sync" at bounding box center [393, 56] width 8 height 8
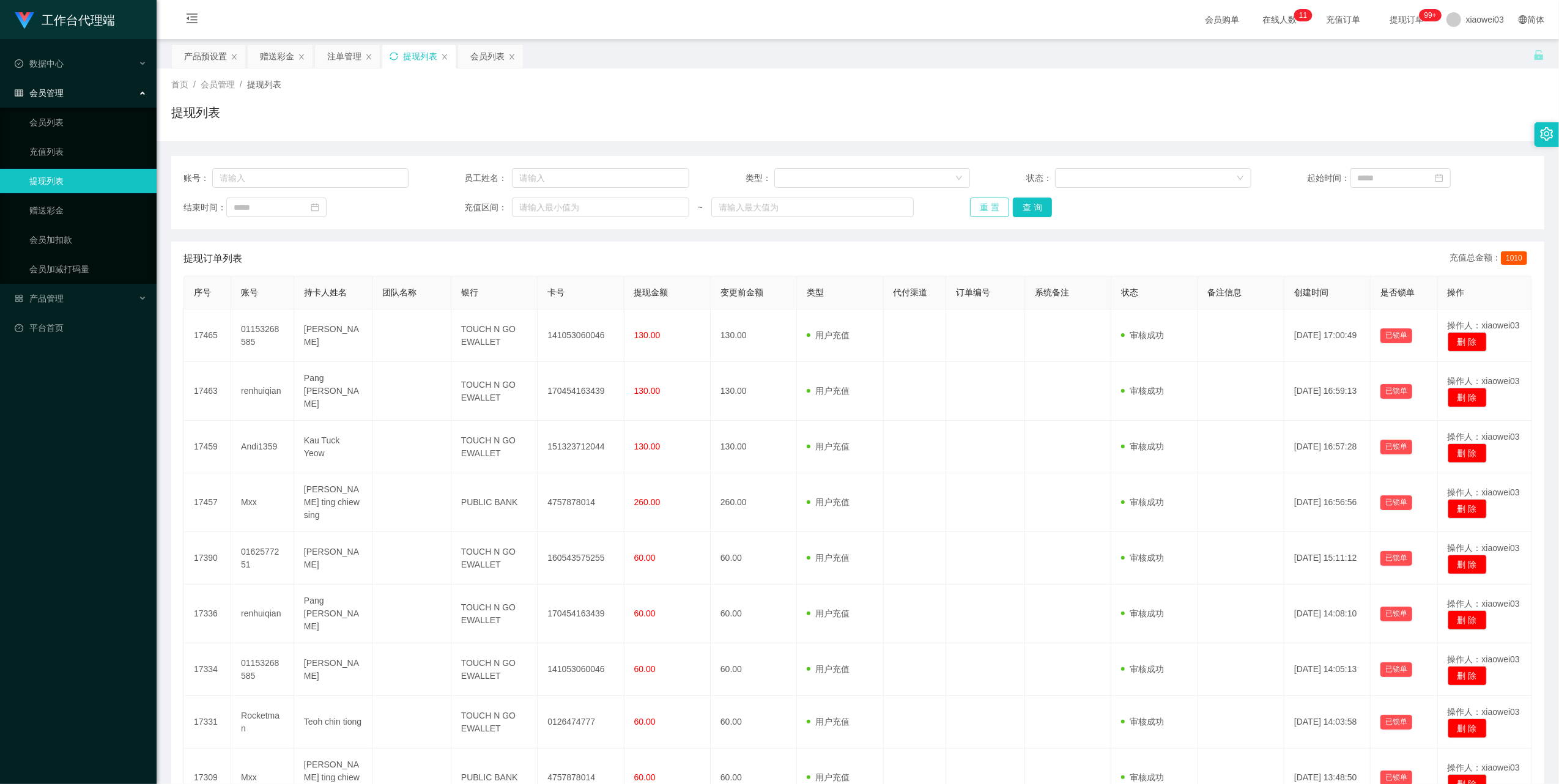
click at [989, 206] on button "重 置" at bounding box center [989, 207] width 39 height 19
click at [1042, 206] on button "查 询" at bounding box center [1032, 207] width 39 height 19
